Goal: Task Accomplishment & Management: Use online tool/utility

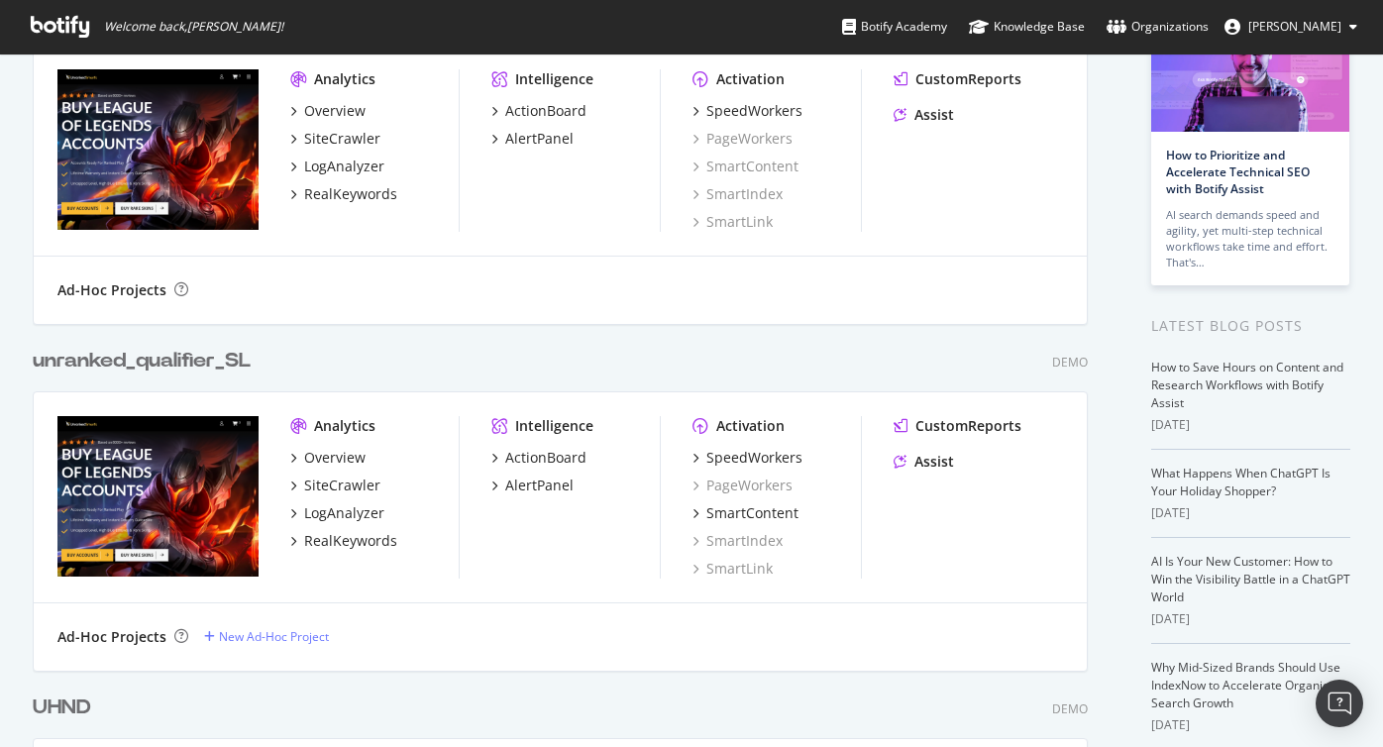
scroll to position [166, 0]
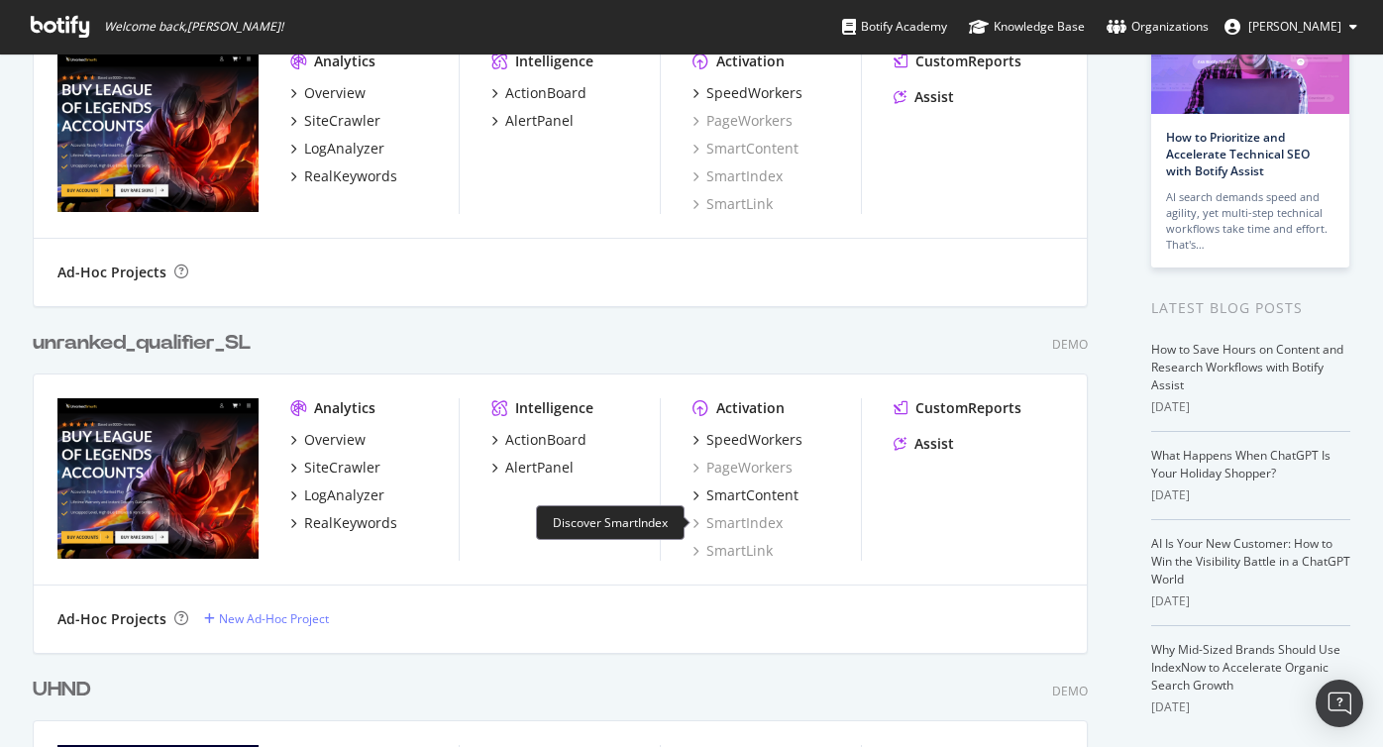
click at [720, 523] on div "SmartIndex" at bounding box center [737, 523] width 90 height 20
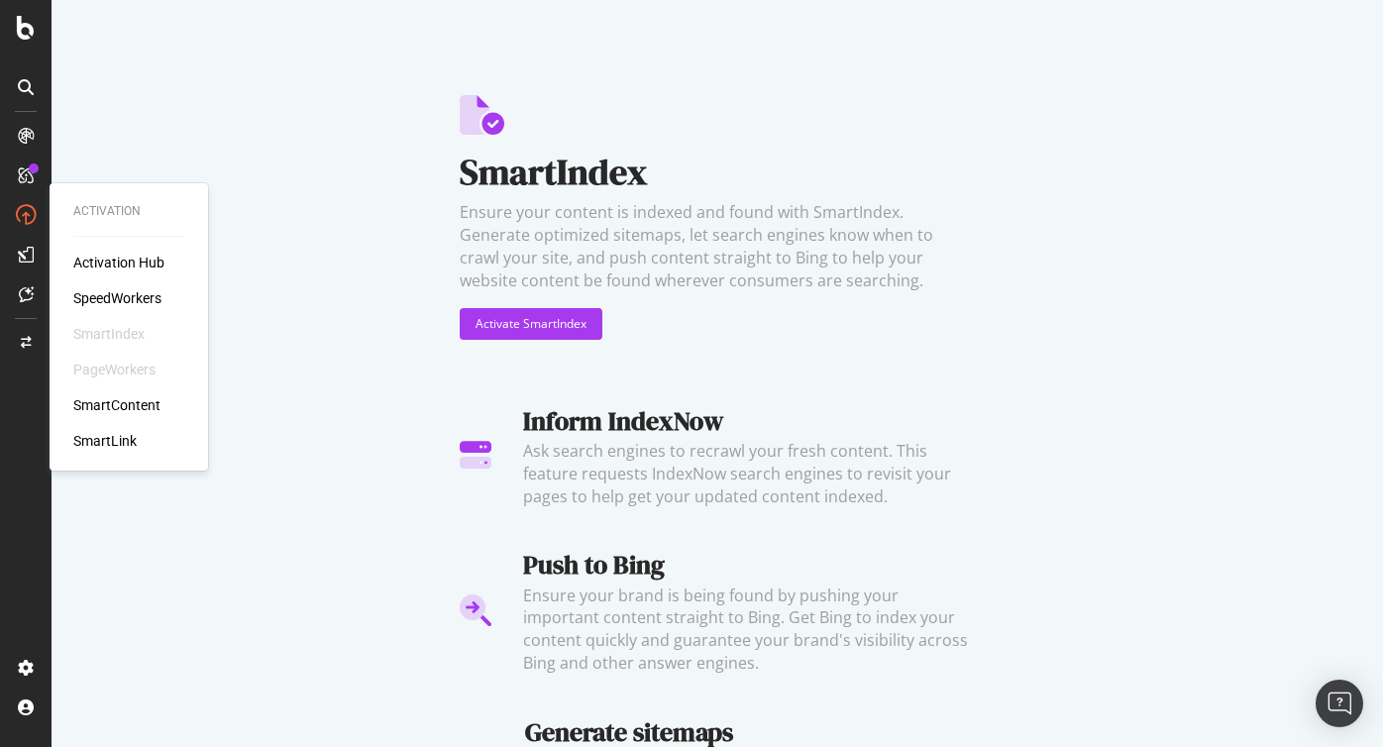
click at [94, 432] on div "SmartLink" at bounding box center [104, 441] width 63 height 20
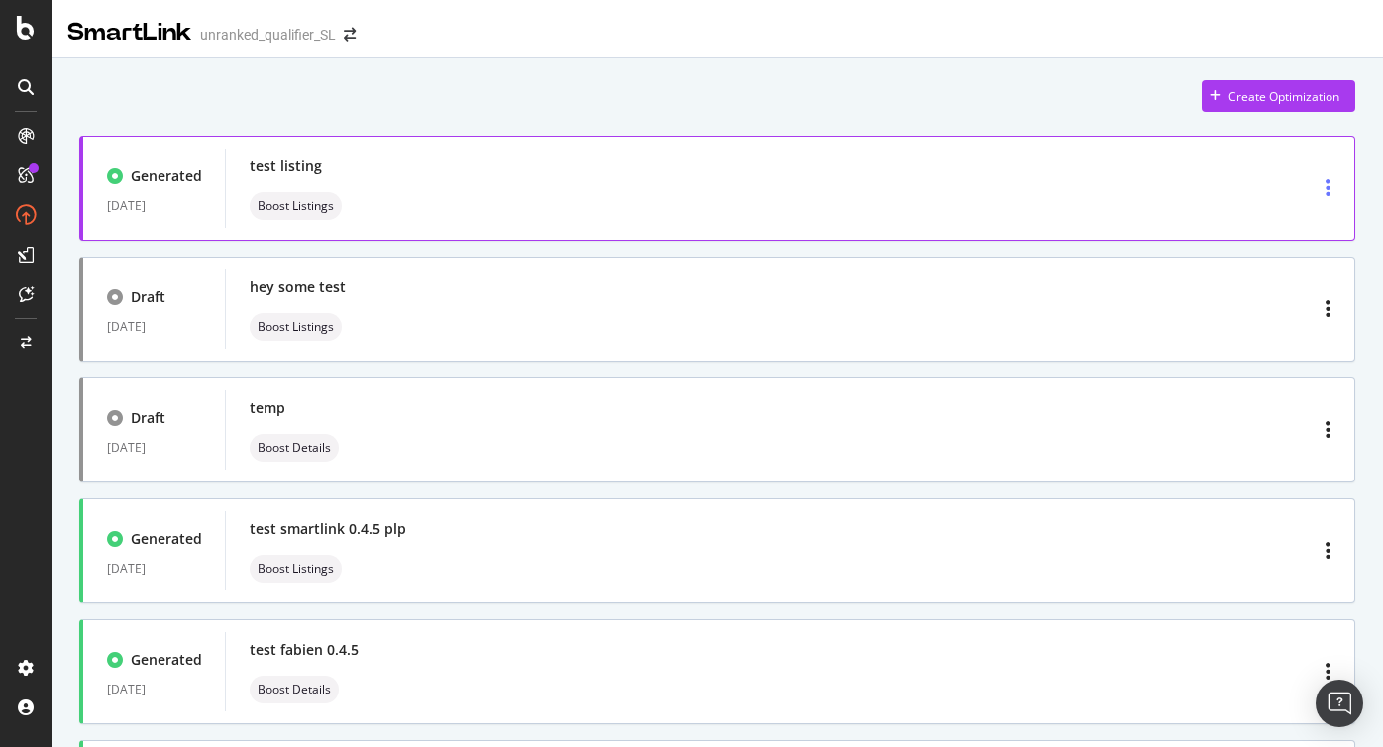
click at [1331, 186] on div "button" at bounding box center [1328, 188] width 21 height 36
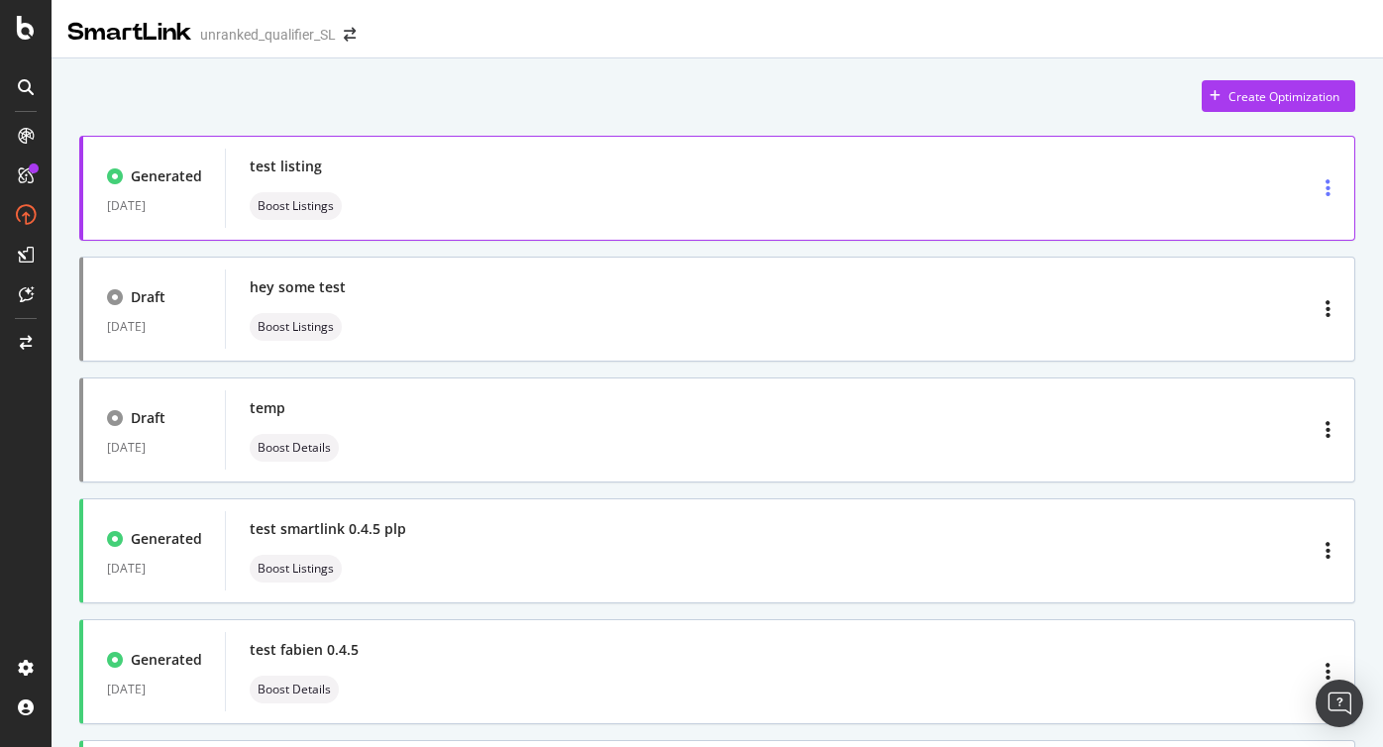
click at [1323, 192] on div "button" at bounding box center [1328, 188] width 21 height 36
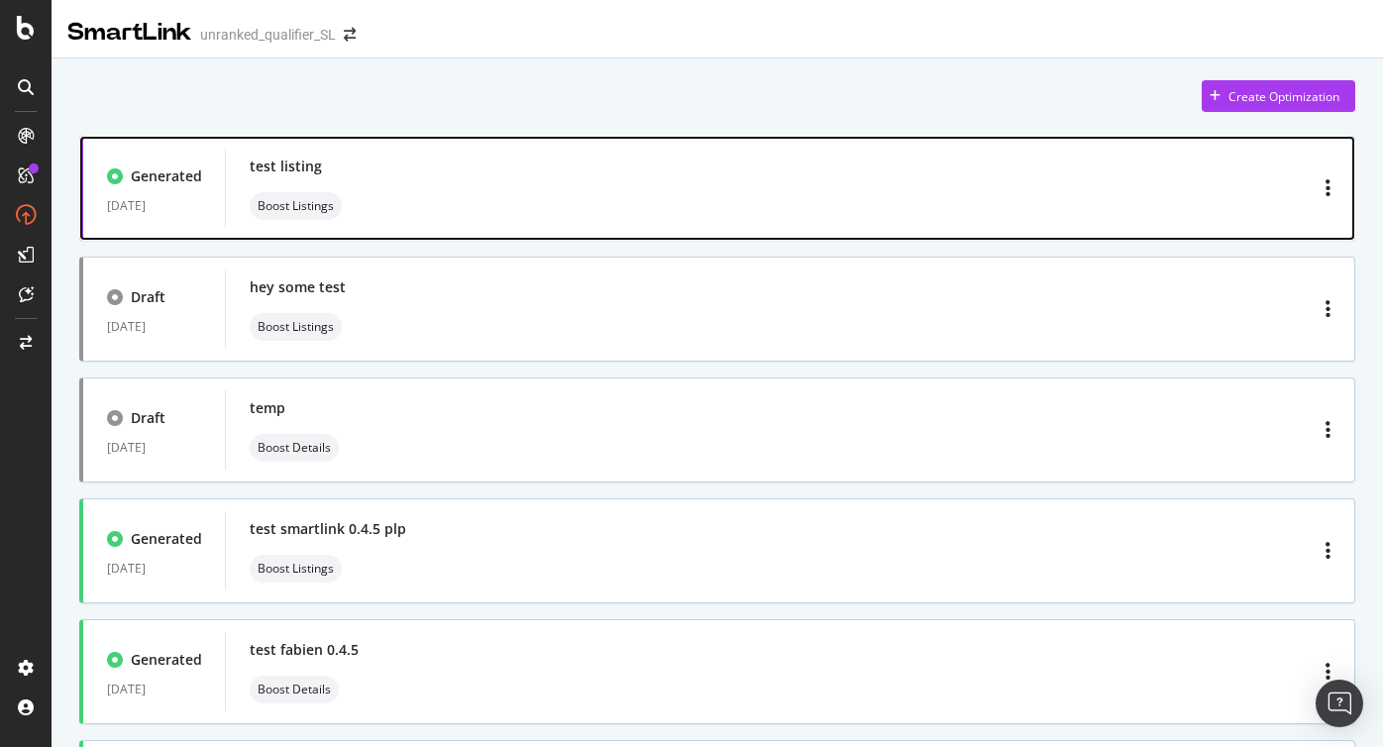
click at [992, 180] on div "test listing Boost Listings" at bounding box center [790, 188] width 1081 height 63
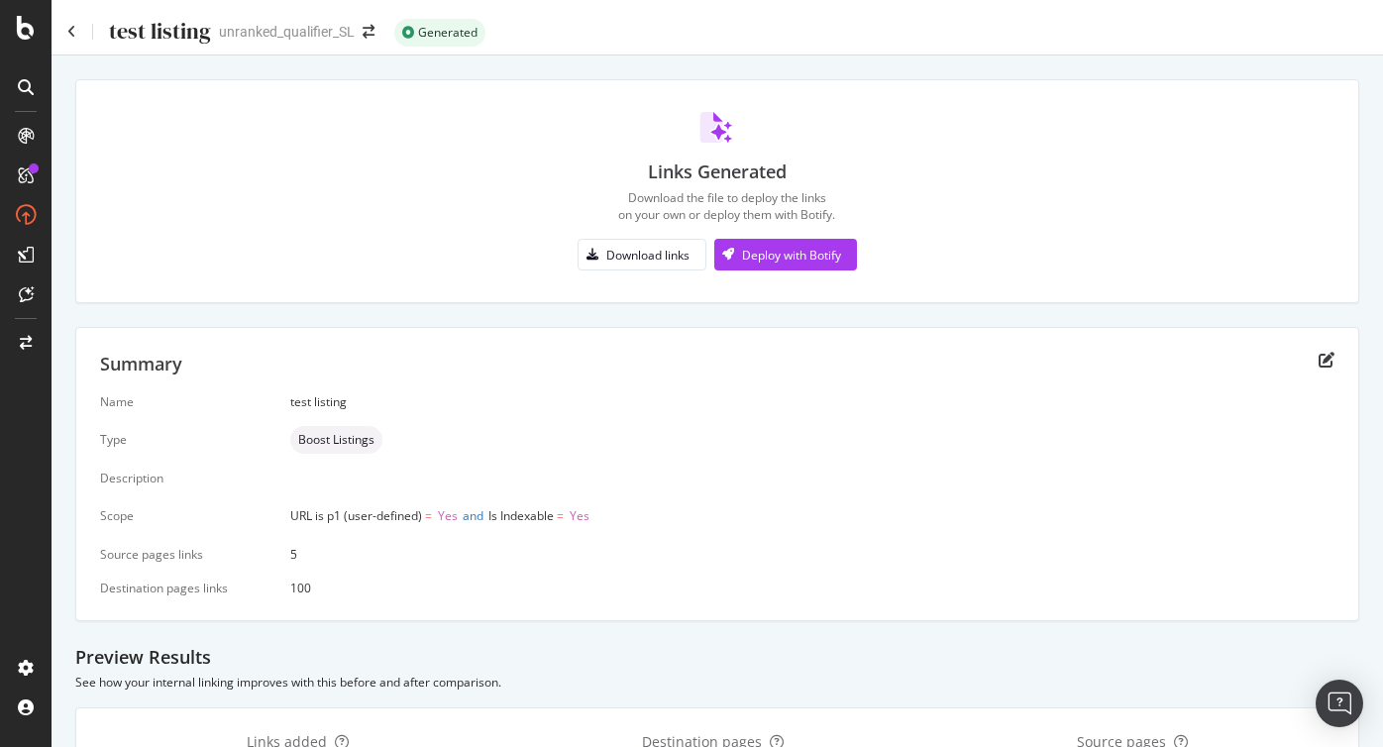
click at [573, 315] on div "Links Generated Download the file to deploy the links on your own or deploy the…" at bounding box center [717, 625] width 1331 height 1141
click at [71, 31] on icon at bounding box center [71, 32] width 9 height 14
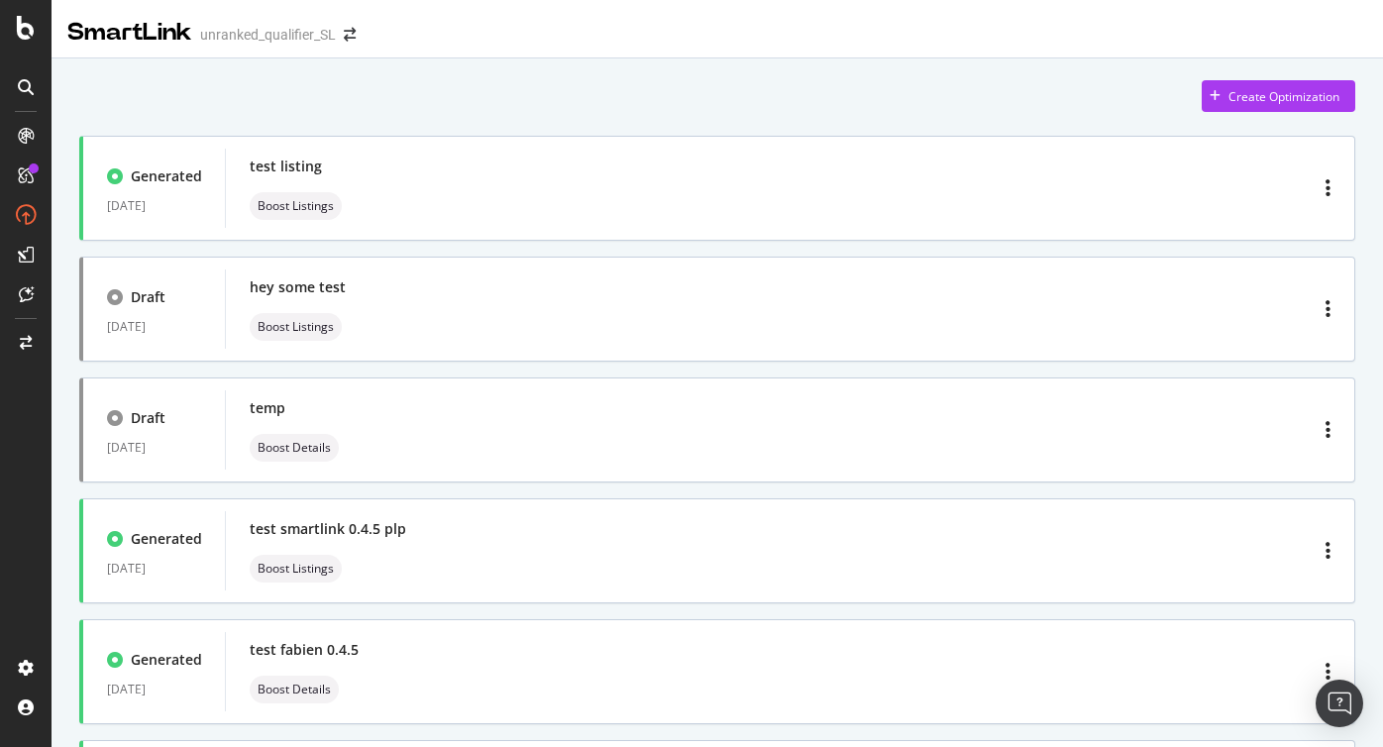
click at [762, 49] on div "SmartLink unranked_qualifier_SL" at bounding box center [717, 25] width 1331 height 50
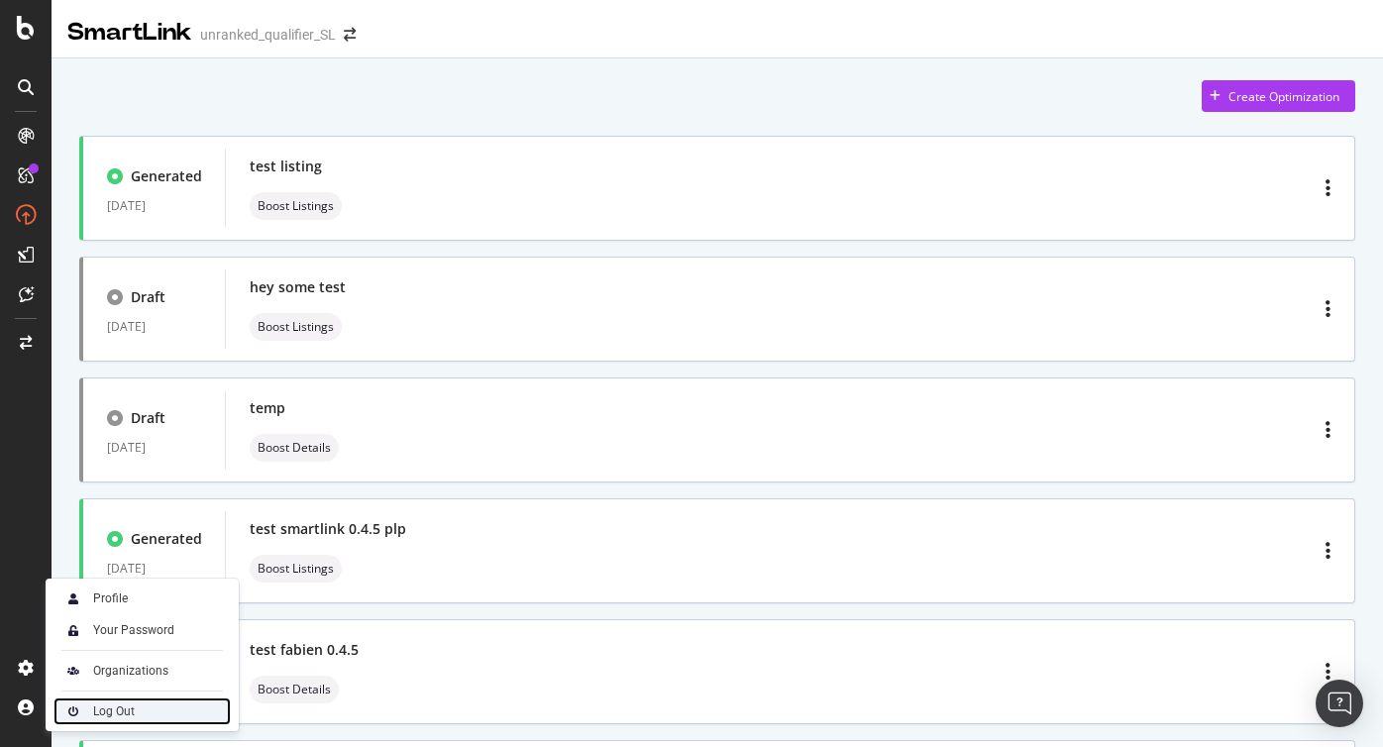
click at [110, 707] on div "Log Out" at bounding box center [114, 711] width 42 height 16
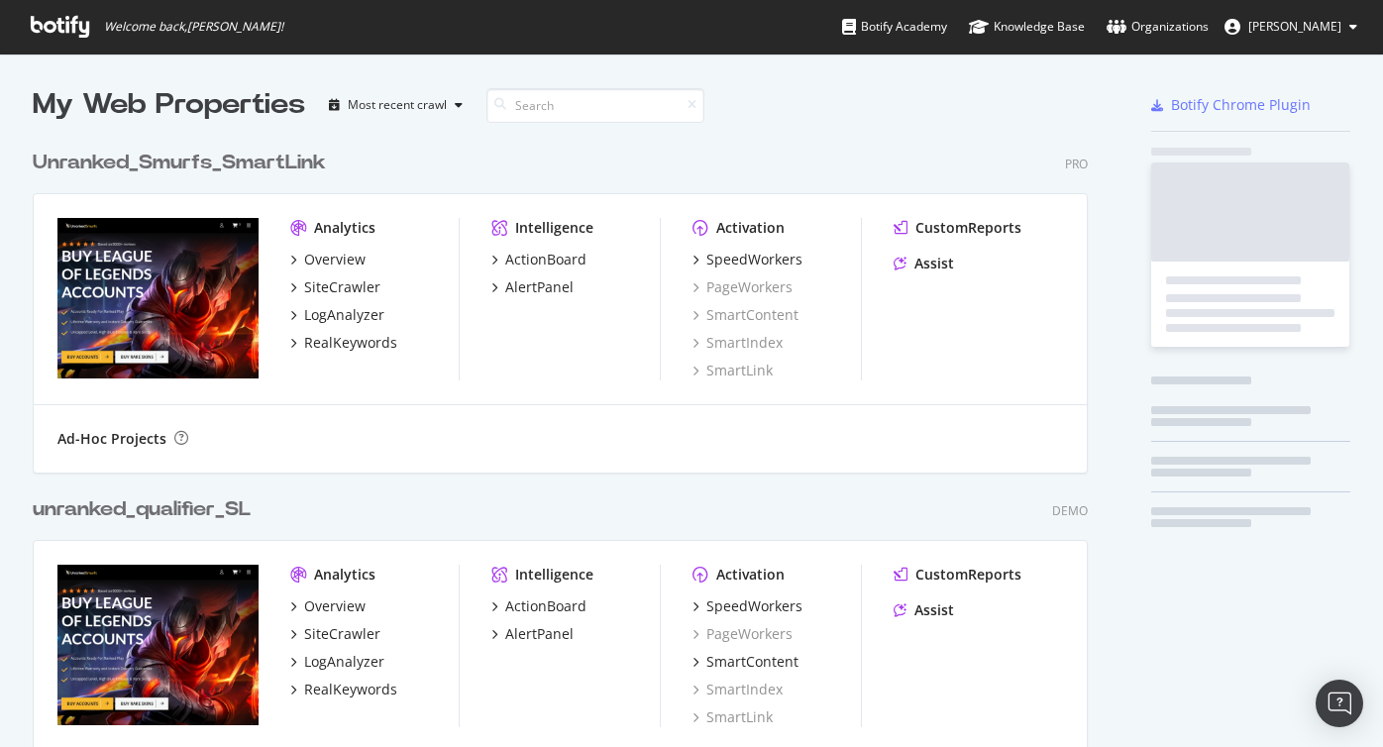
scroll to position [2108, 1071]
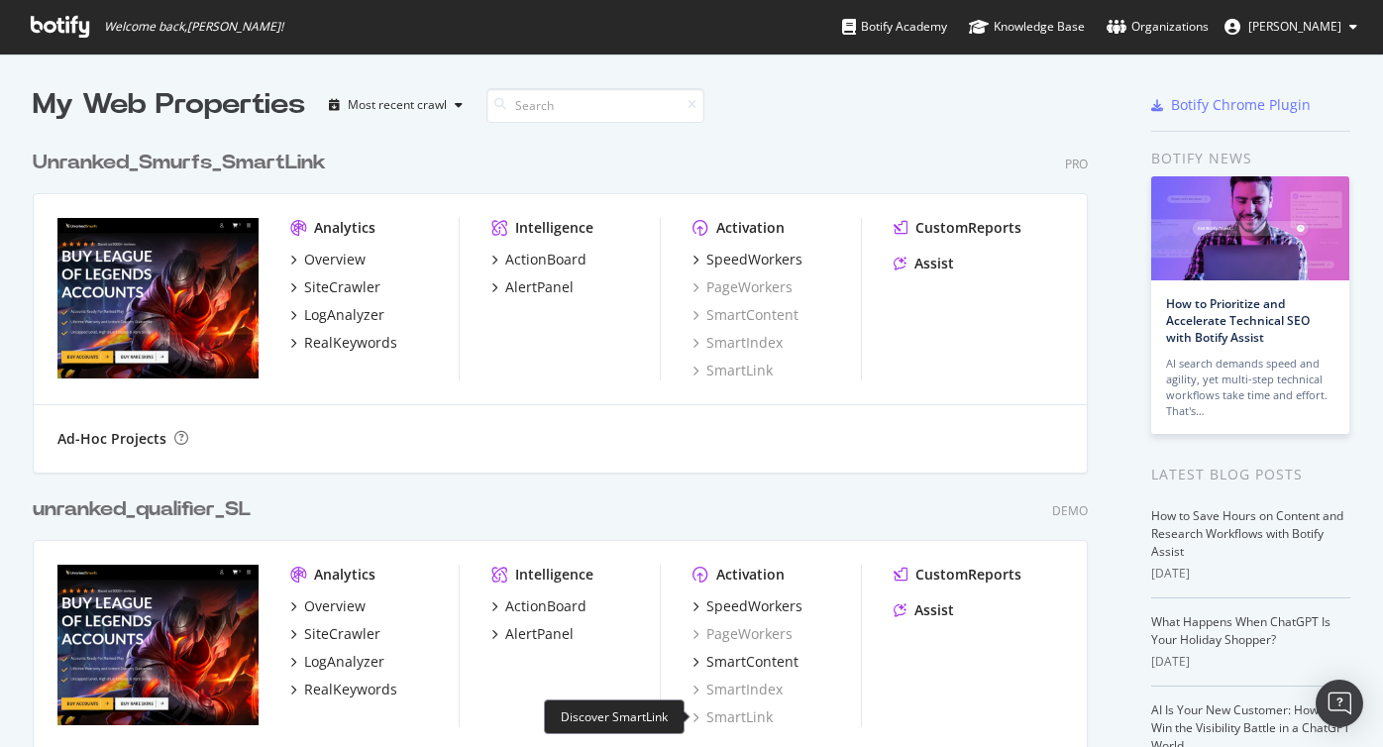
click at [729, 712] on div "SmartLink" at bounding box center [732, 717] width 80 height 20
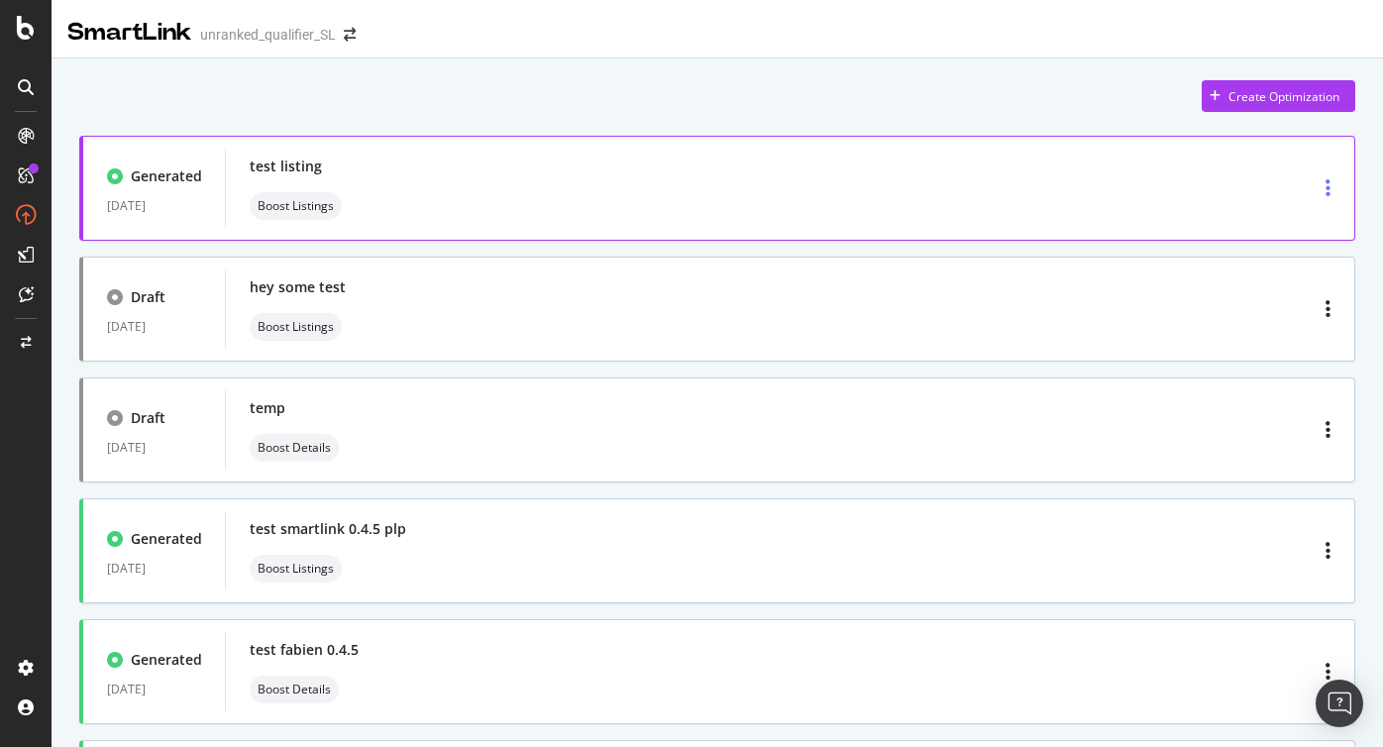
click at [1332, 195] on div "button" at bounding box center [1328, 188] width 21 height 36
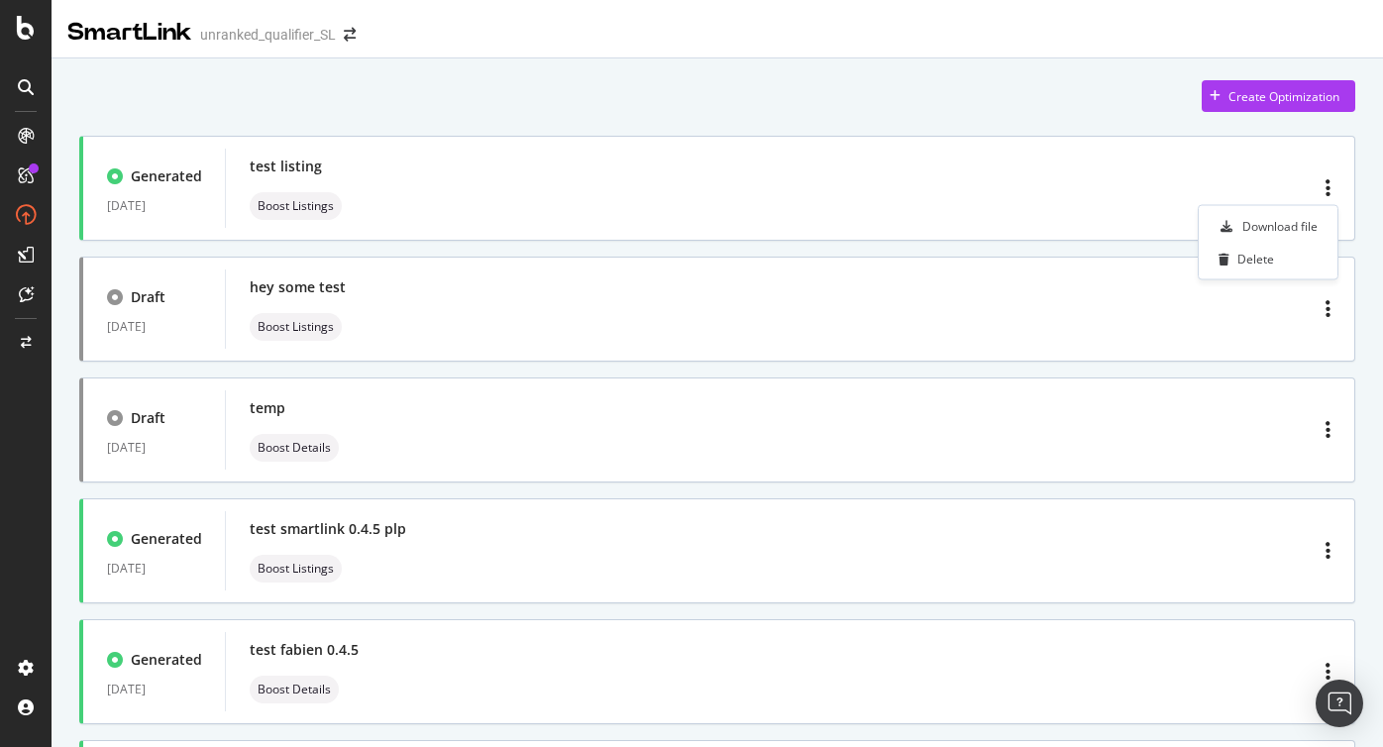
click at [1023, 86] on div "Create Optimization" at bounding box center [717, 96] width 1276 height 32
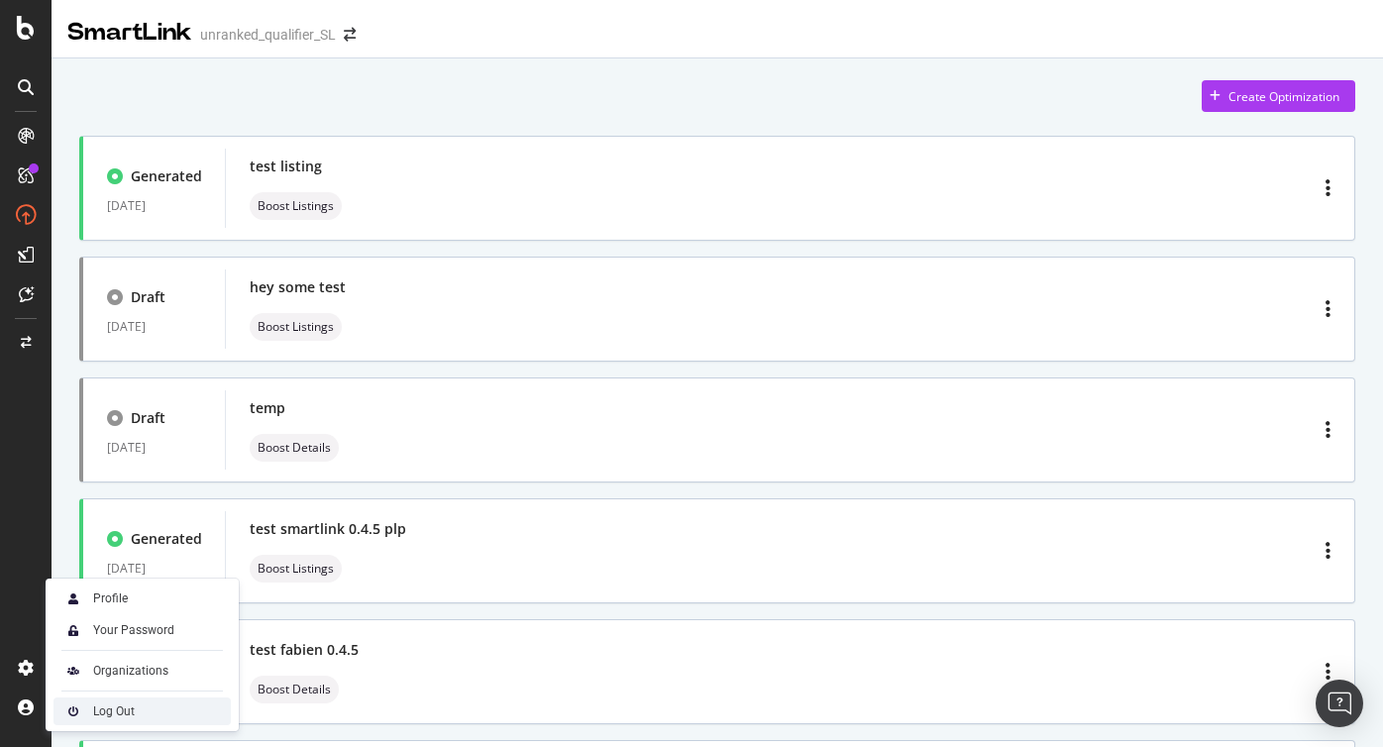
click at [115, 697] on div "Log Out" at bounding box center [141, 711] width 177 height 28
click at [102, 706] on div "Log Out" at bounding box center [114, 711] width 42 height 16
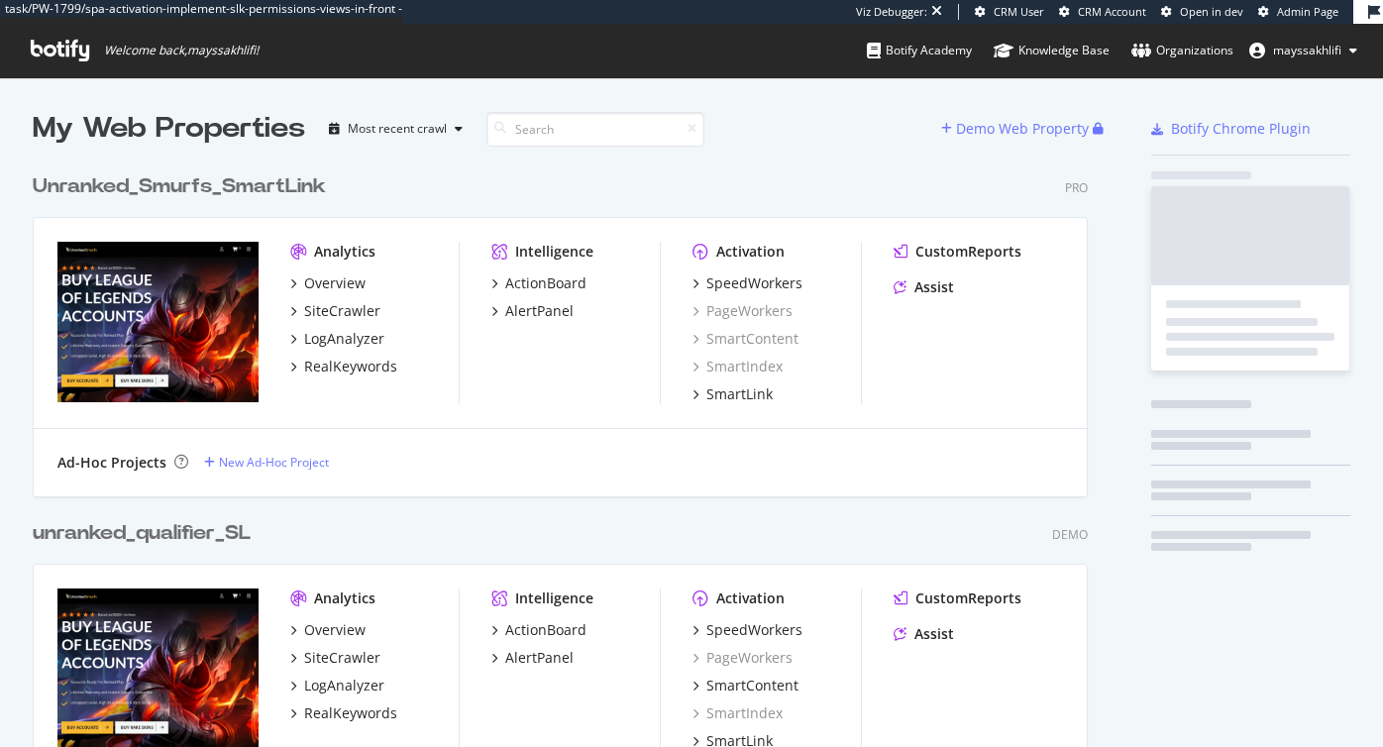
scroll to position [4684, 1071]
